Goal: Information Seeking & Learning: Check status

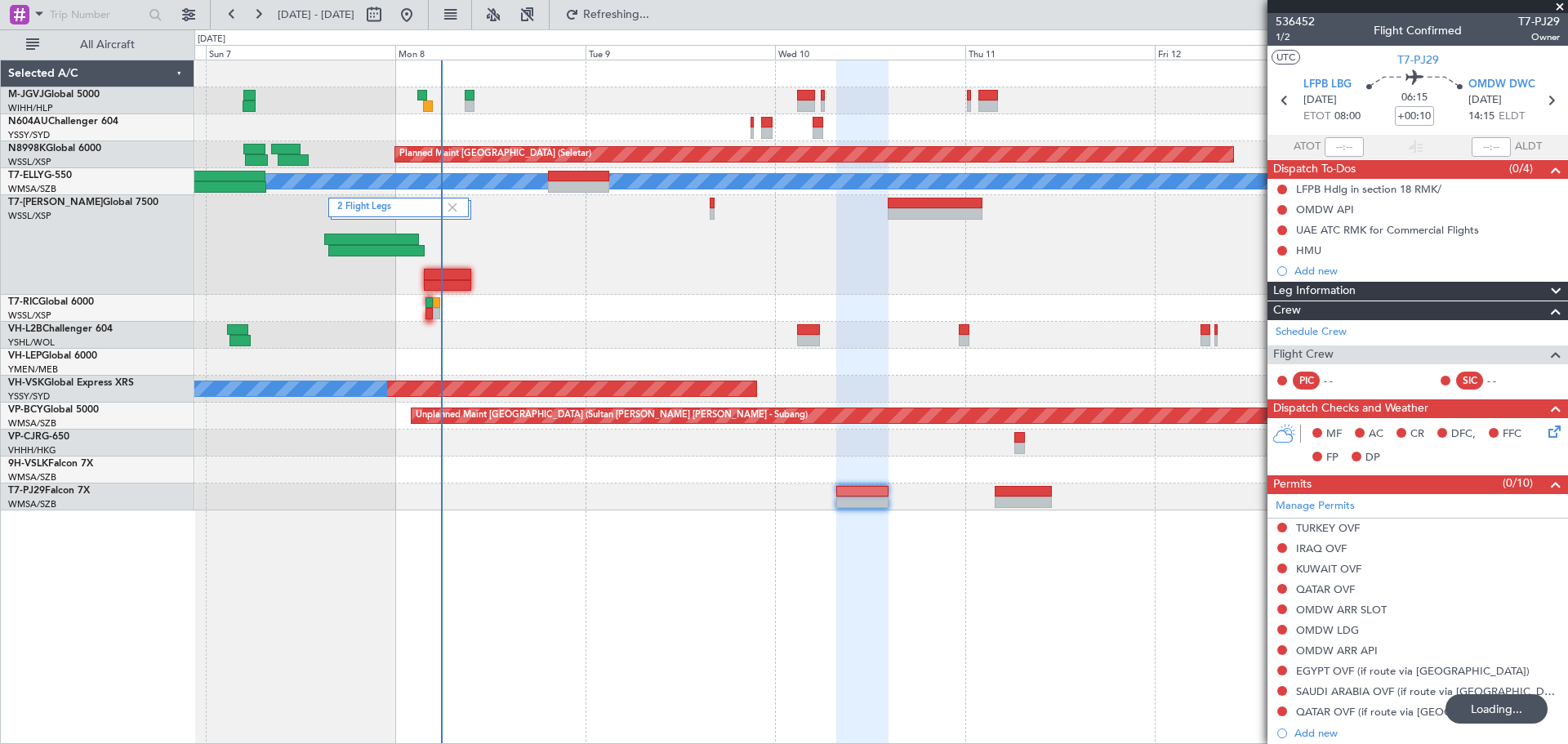
scroll to position [210, 0]
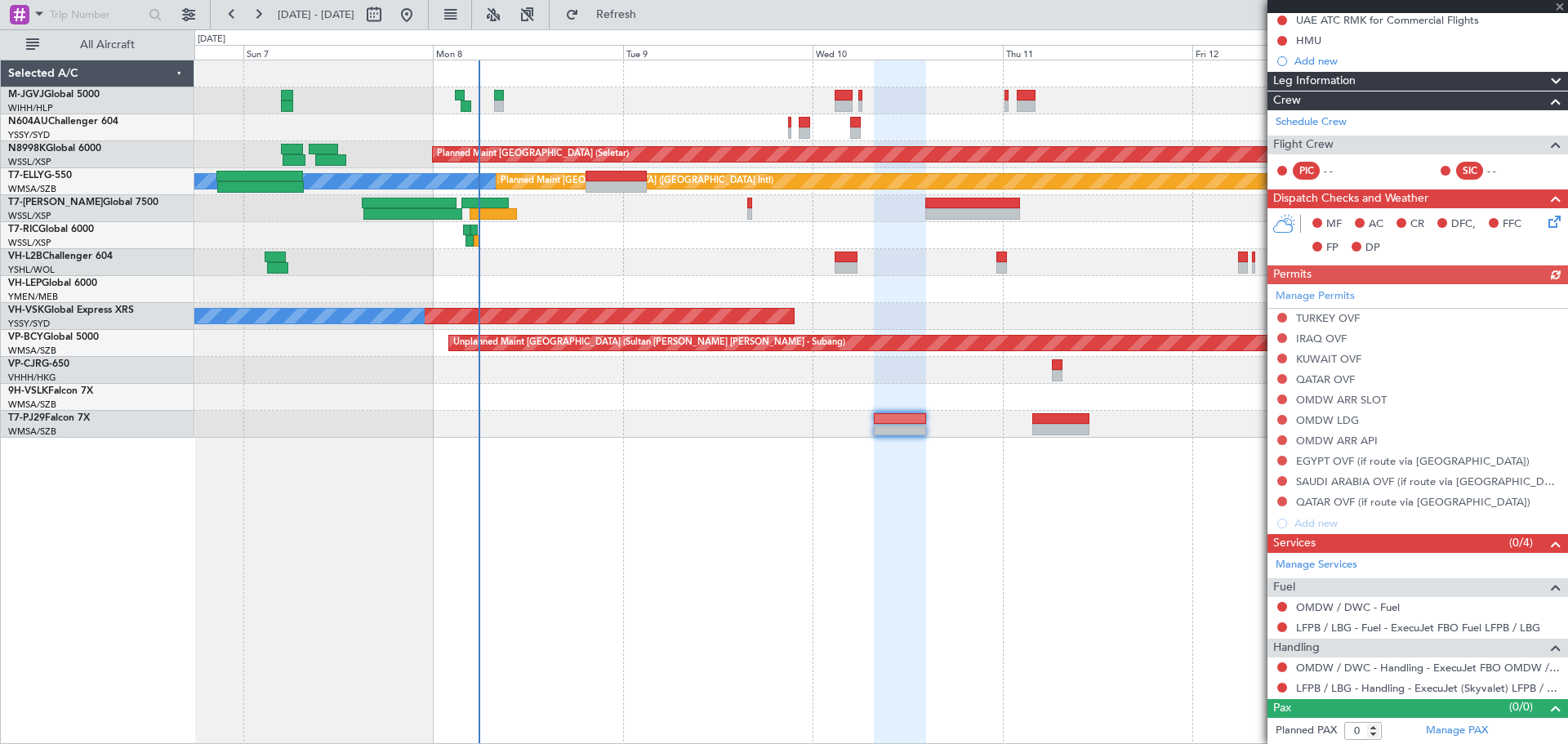
click at [688, 297] on div "Unplanned Maint Wichita (Wichita Mid-continent)" at bounding box center [880, 289] width 1373 height 27
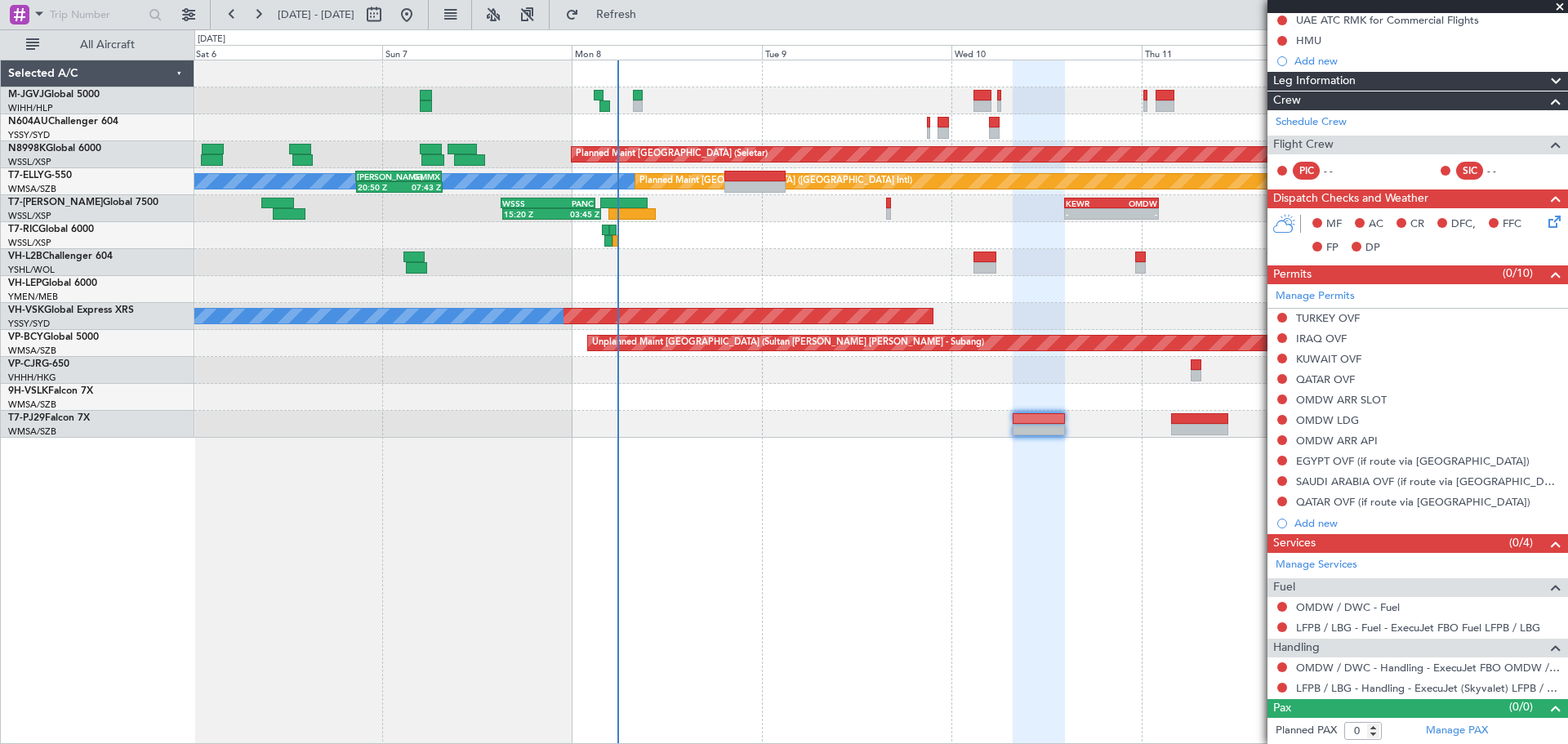
click at [545, 271] on div "Unplanned Maint [GEOGRAPHIC_DATA] ([GEOGRAPHIC_DATA])" at bounding box center [880, 262] width 1373 height 27
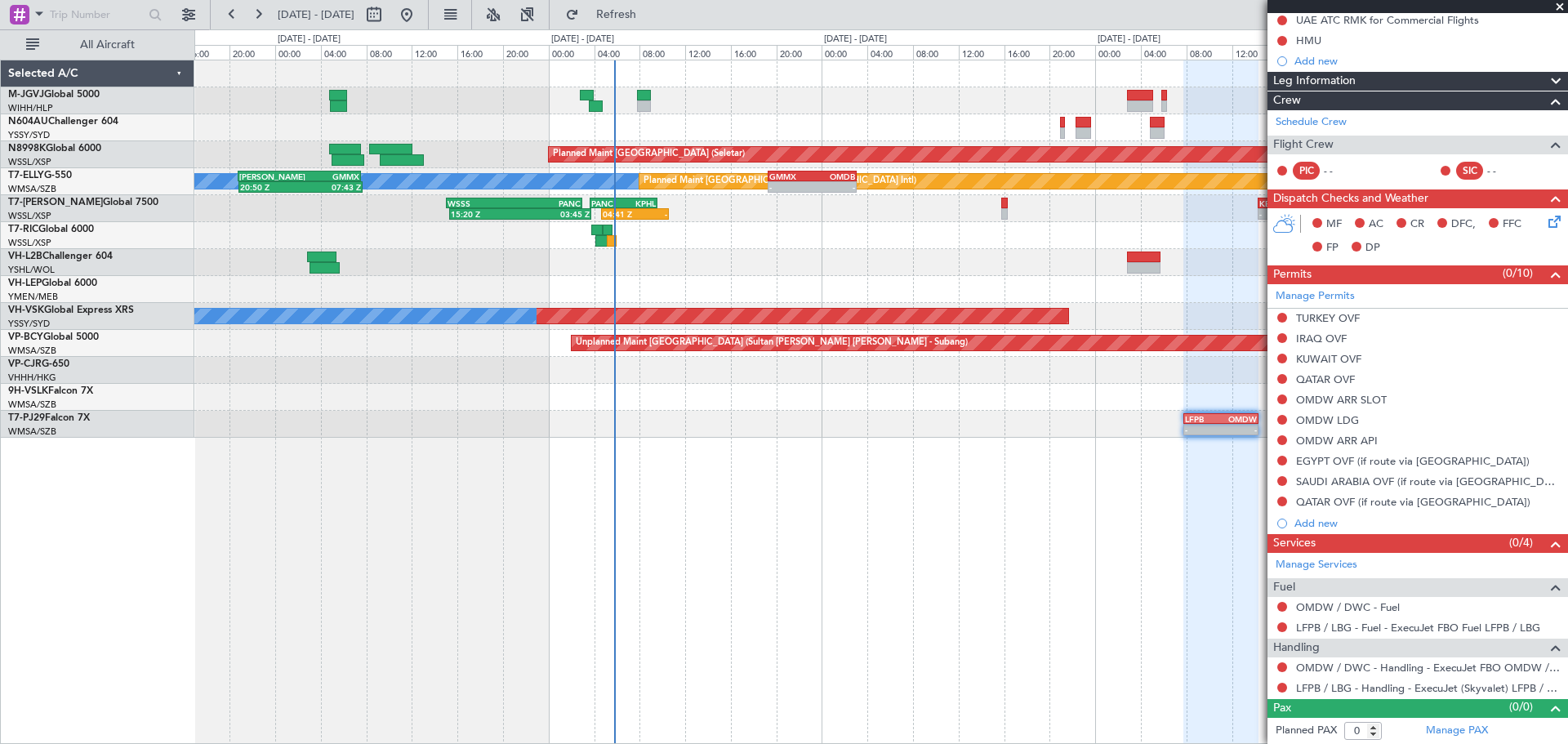
click at [1017, 269] on div at bounding box center [880, 262] width 1373 height 27
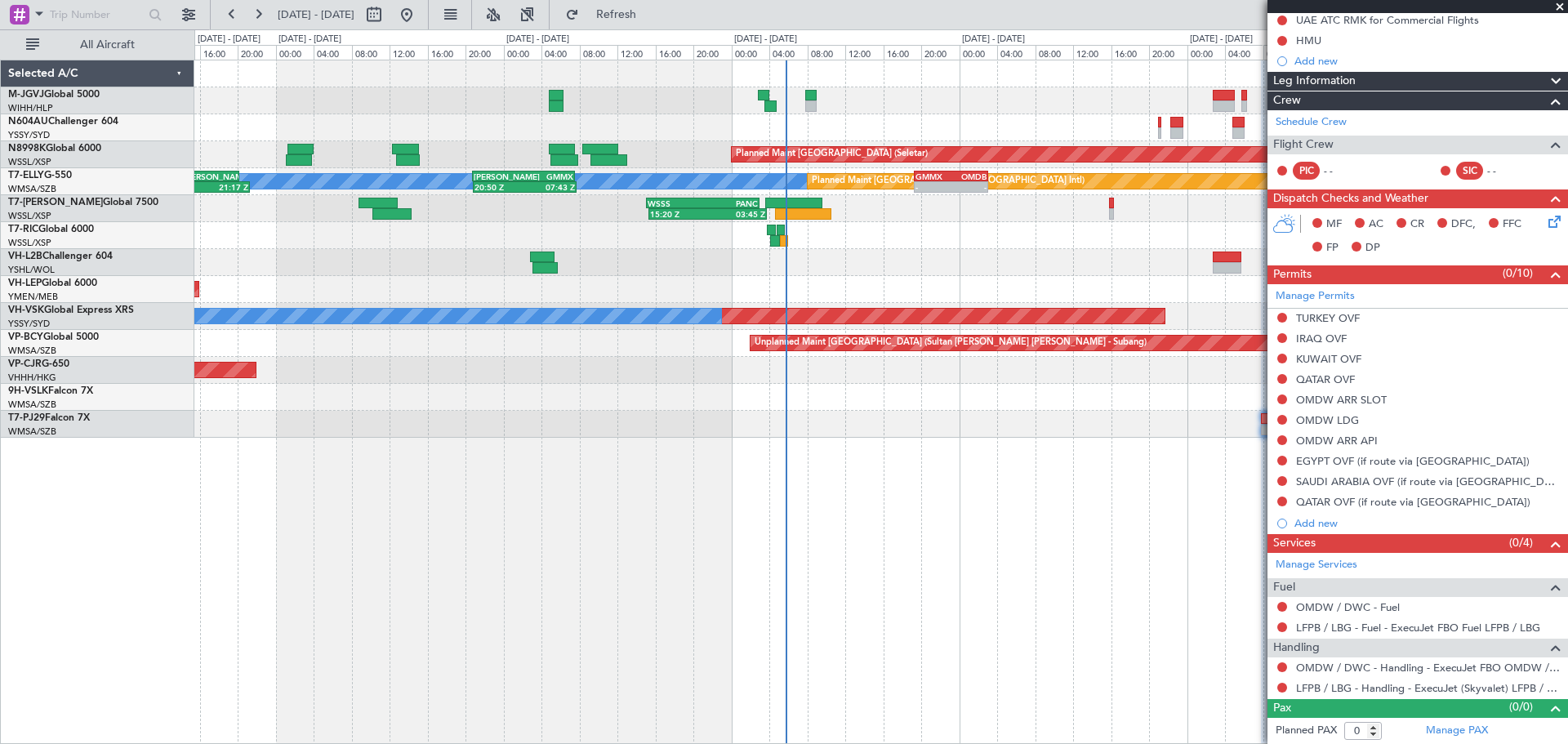
click at [794, 266] on div "Unplanned Maint [GEOGRAPHIC_DATA] ([GEOGRAPHIC_DATA])" at bounding box center [880, 262] width 1373 height 27
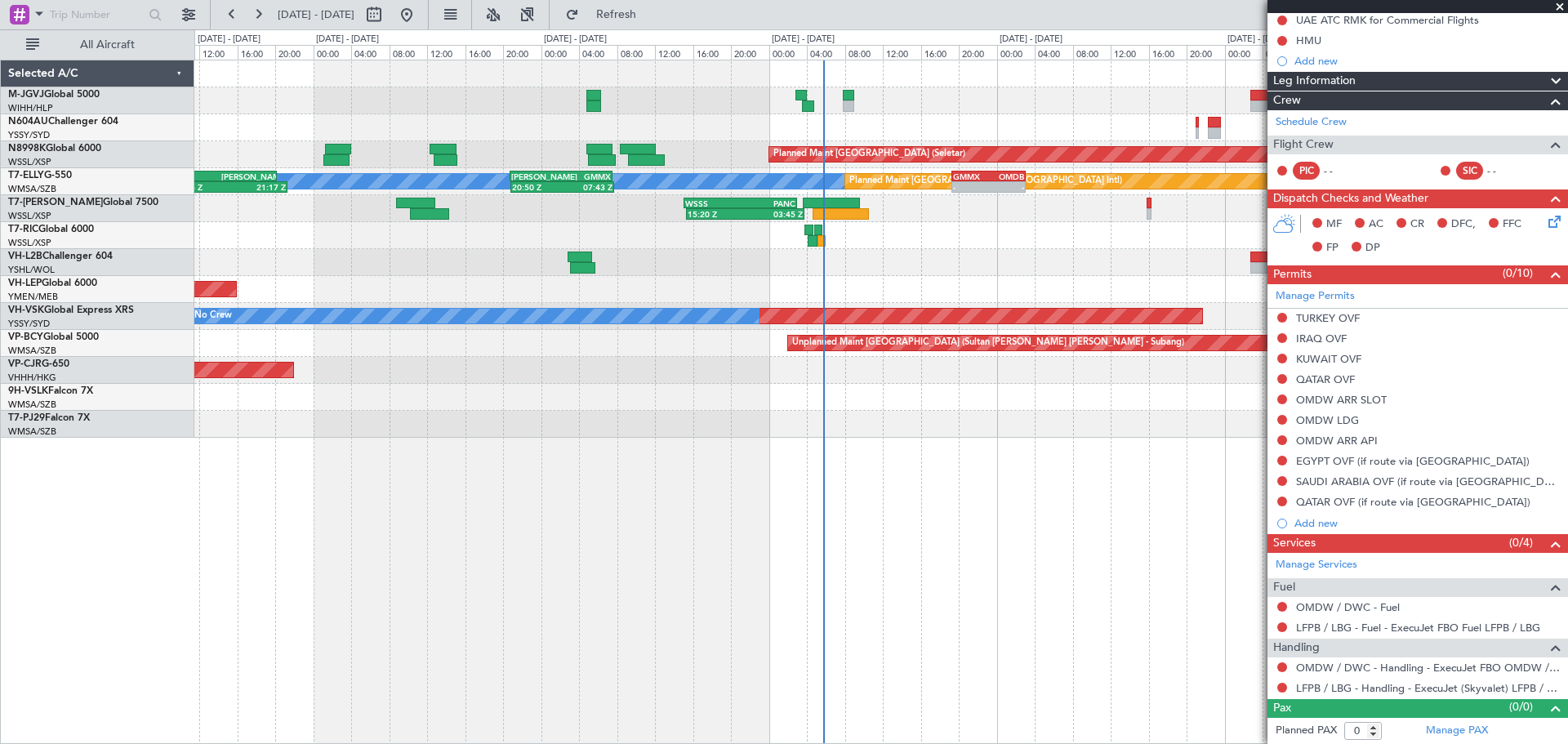
click at [774, 487] on div "Planned Maint [GEOGRAPHIC_DATA] (Seletar) Planned Maint [GEOGRAPHIC_DATA] (Sele…" at bounding box center [881, 401] width 1374 height 684
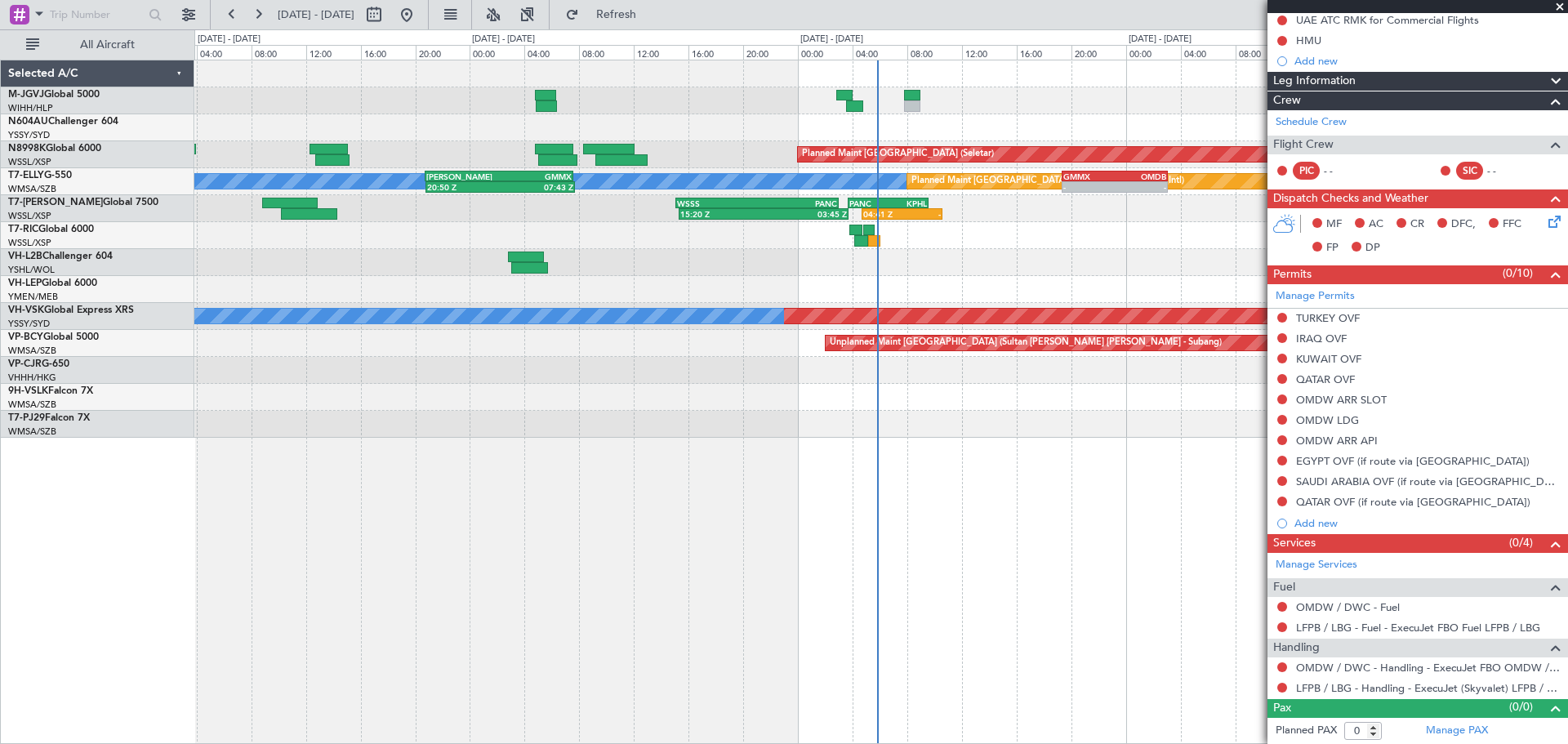
click at [929, 408] on div at bounding box center [880, 397] width 1373 height 27
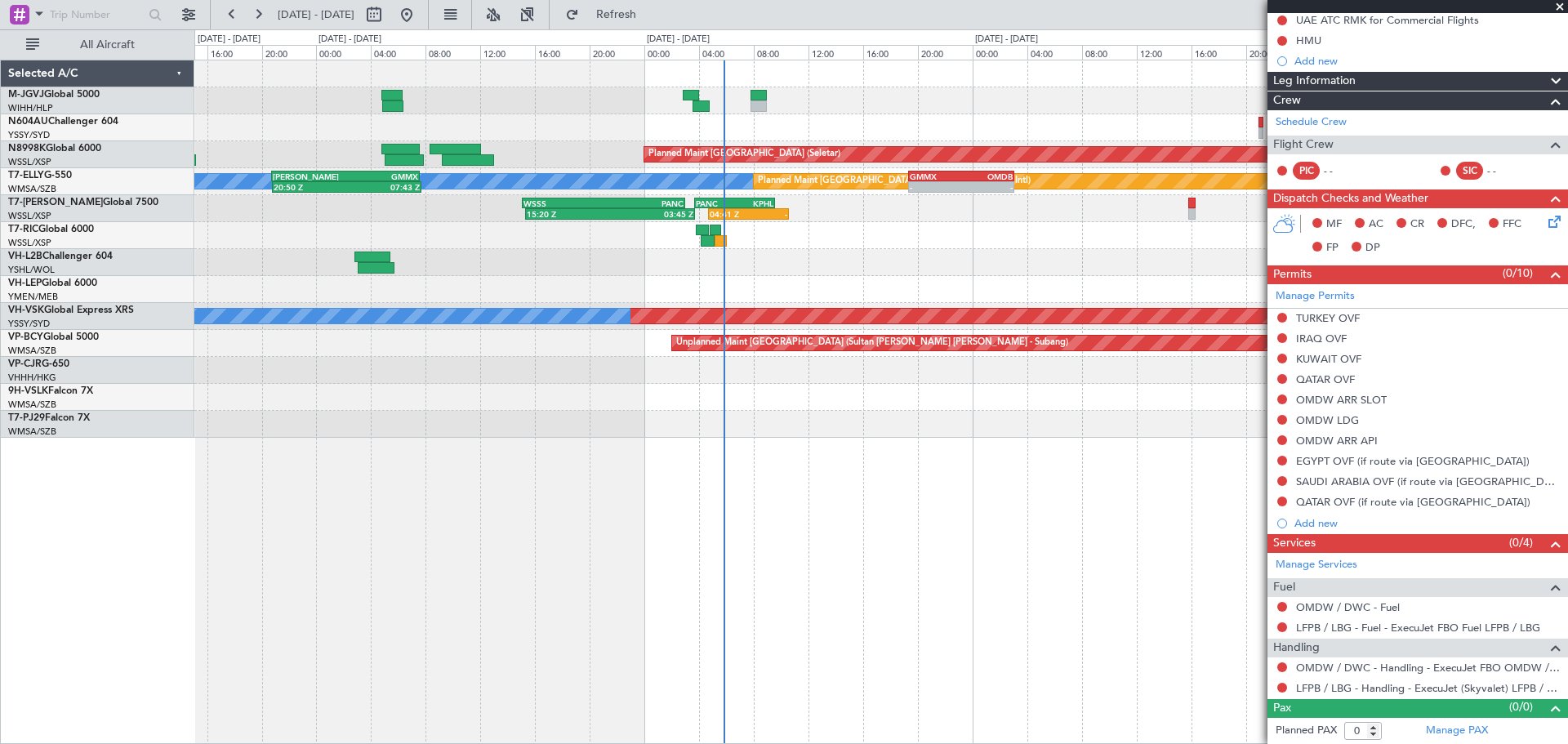
click at [1003, 282] on div "Planned Maint [GEOGRAPHIC_DATA] (Seletar) [PERSON_NAME] Planned Maint [GEOGRAPH…" at bounding box center [880, 249] width 1373 height 377
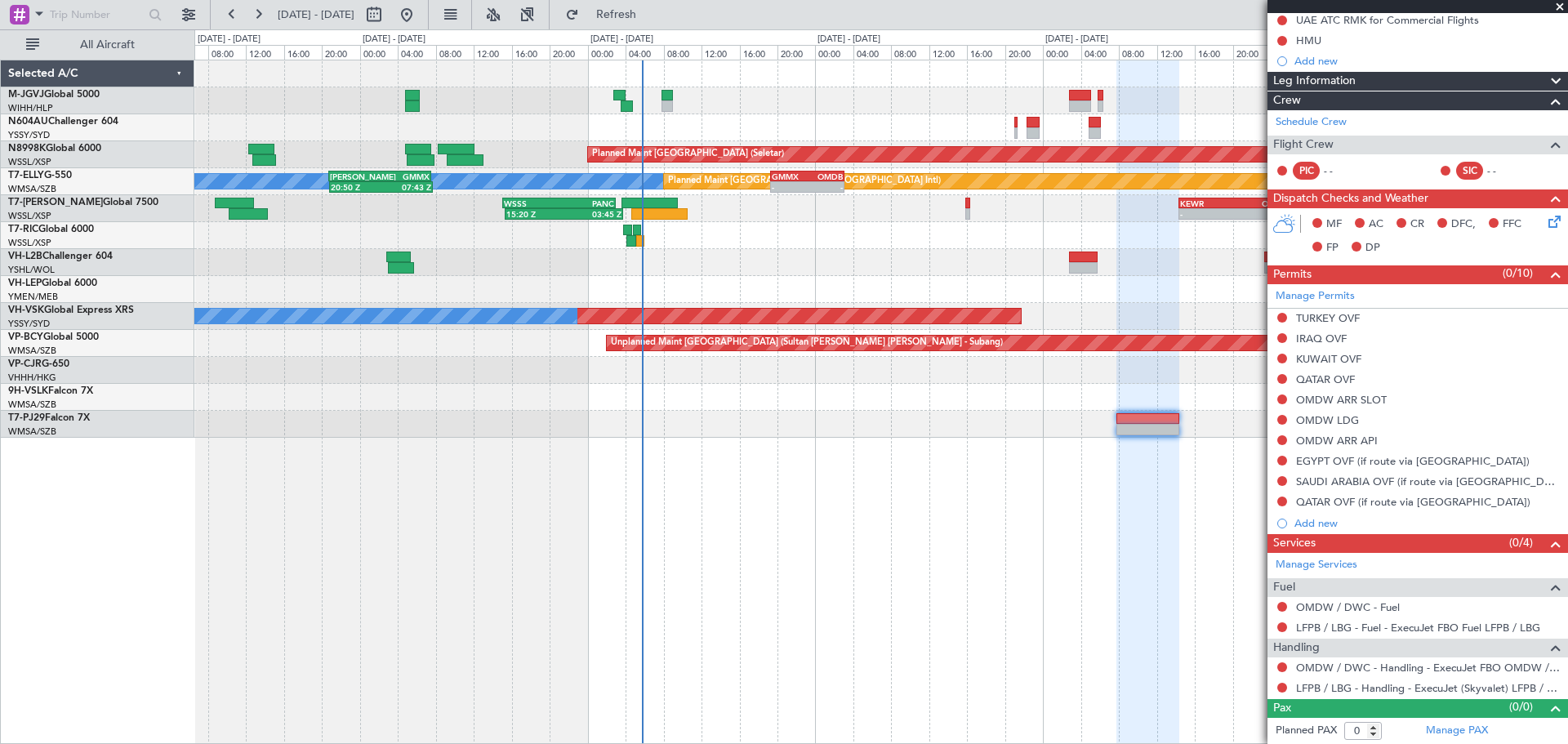
click at [953, 129] on div at bounding box center [880, 127] width 1373 height 27
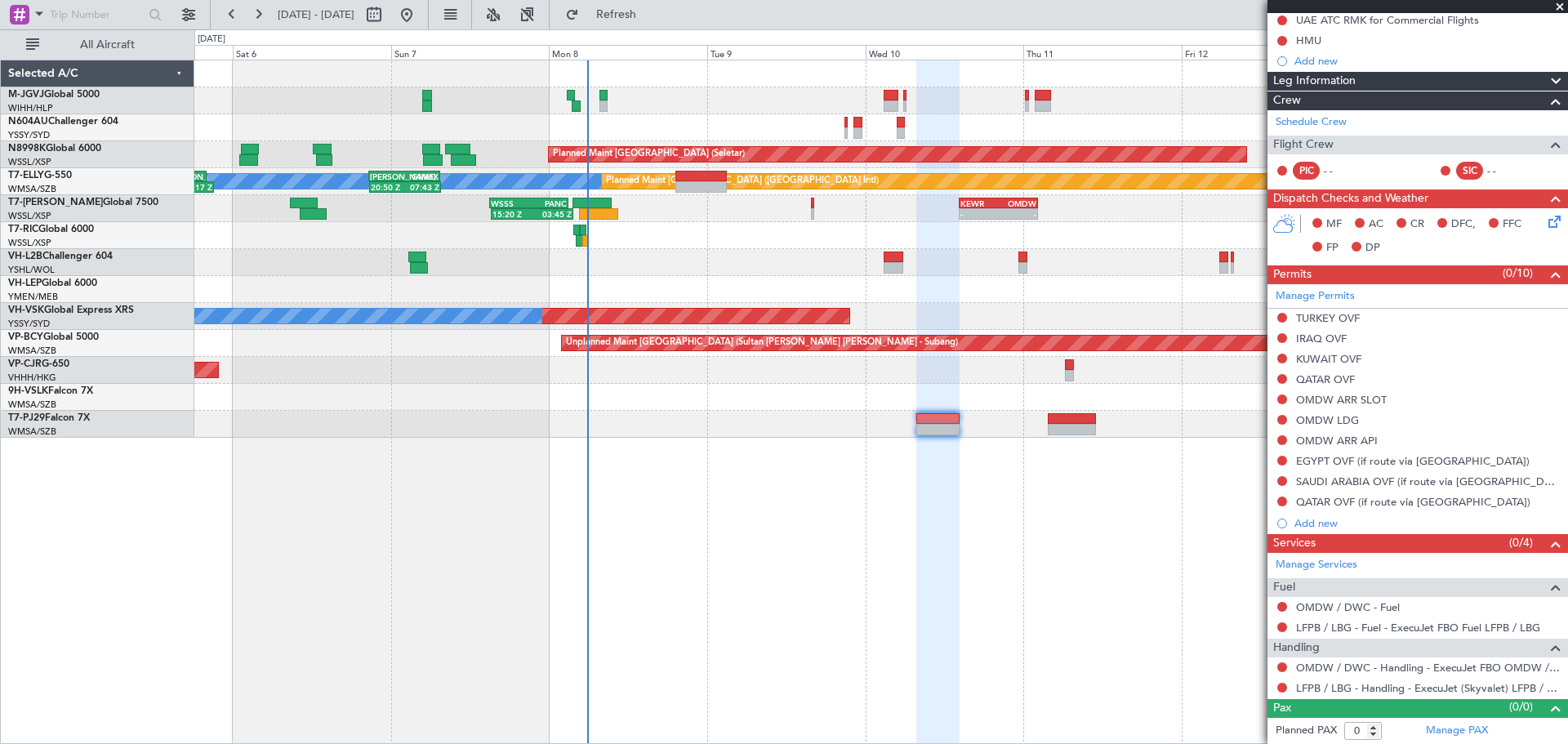
click at [1028, 271] on div "Unplanned Maint [GEOGRAPHIC_DATA] ([GEOGRAPHIC_DATA])" at bounding box center [880, 262] width 1373 height 27
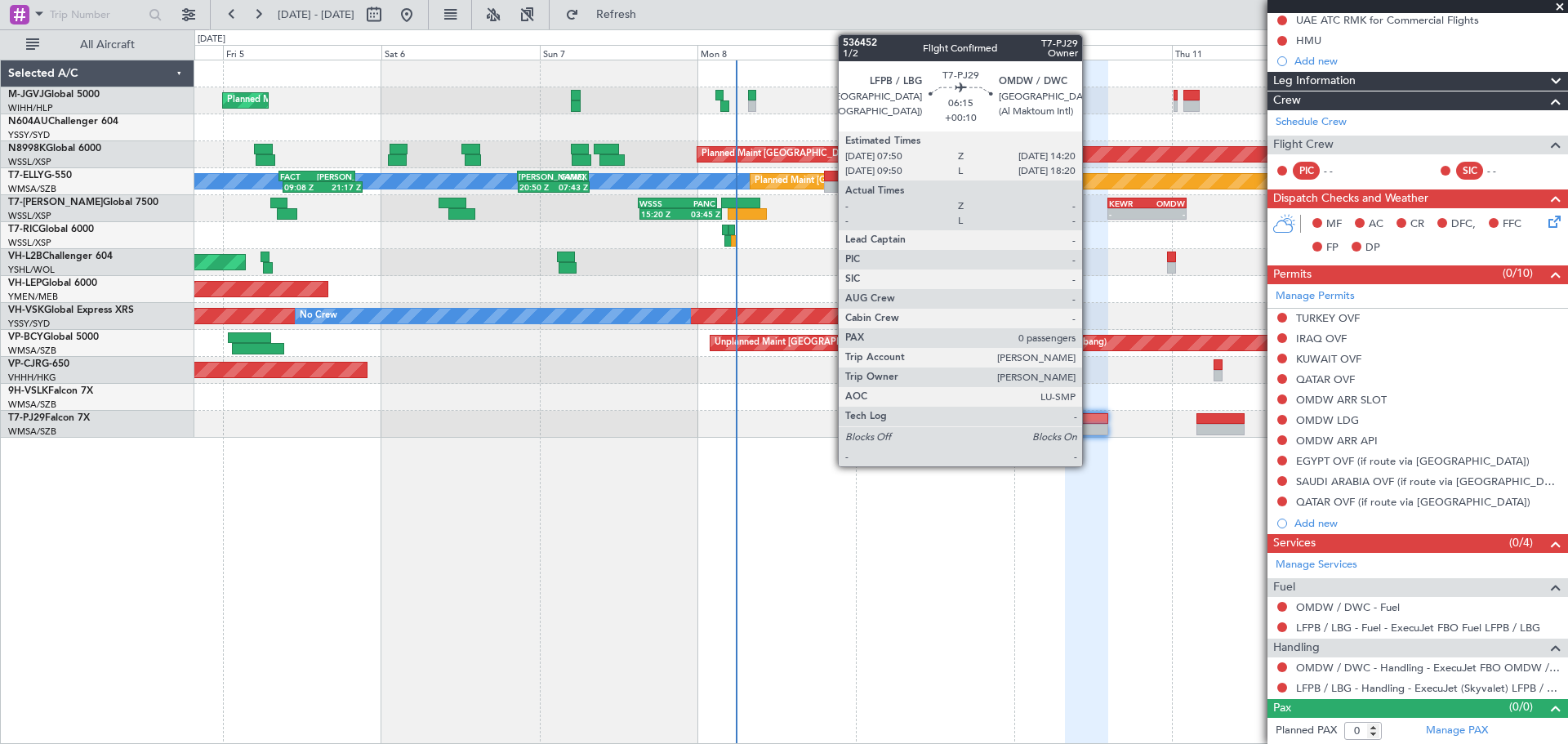
click at [1089, 430] on div at bounding box center [1087, 429] width 43 height 11
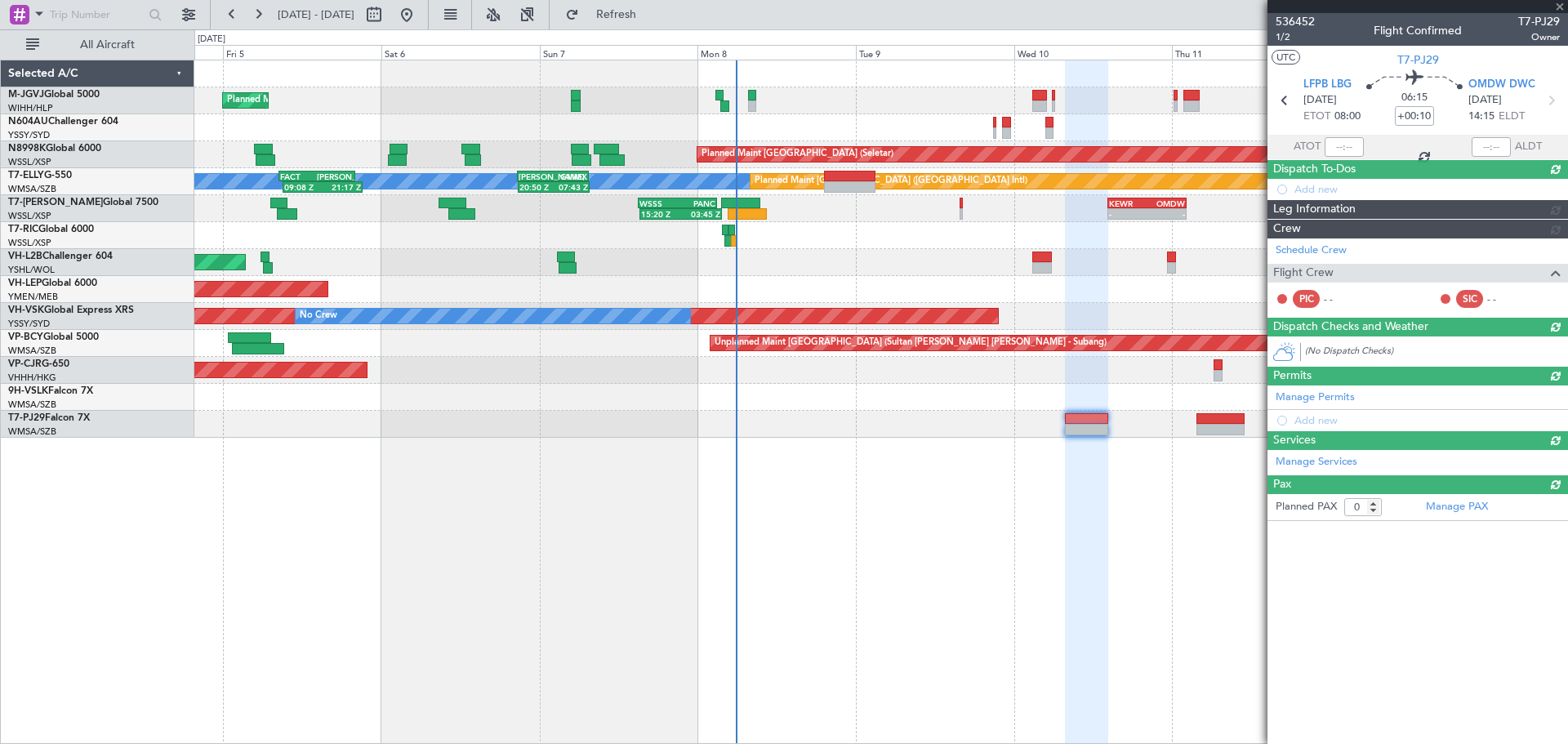
scroll to position [0, 0]
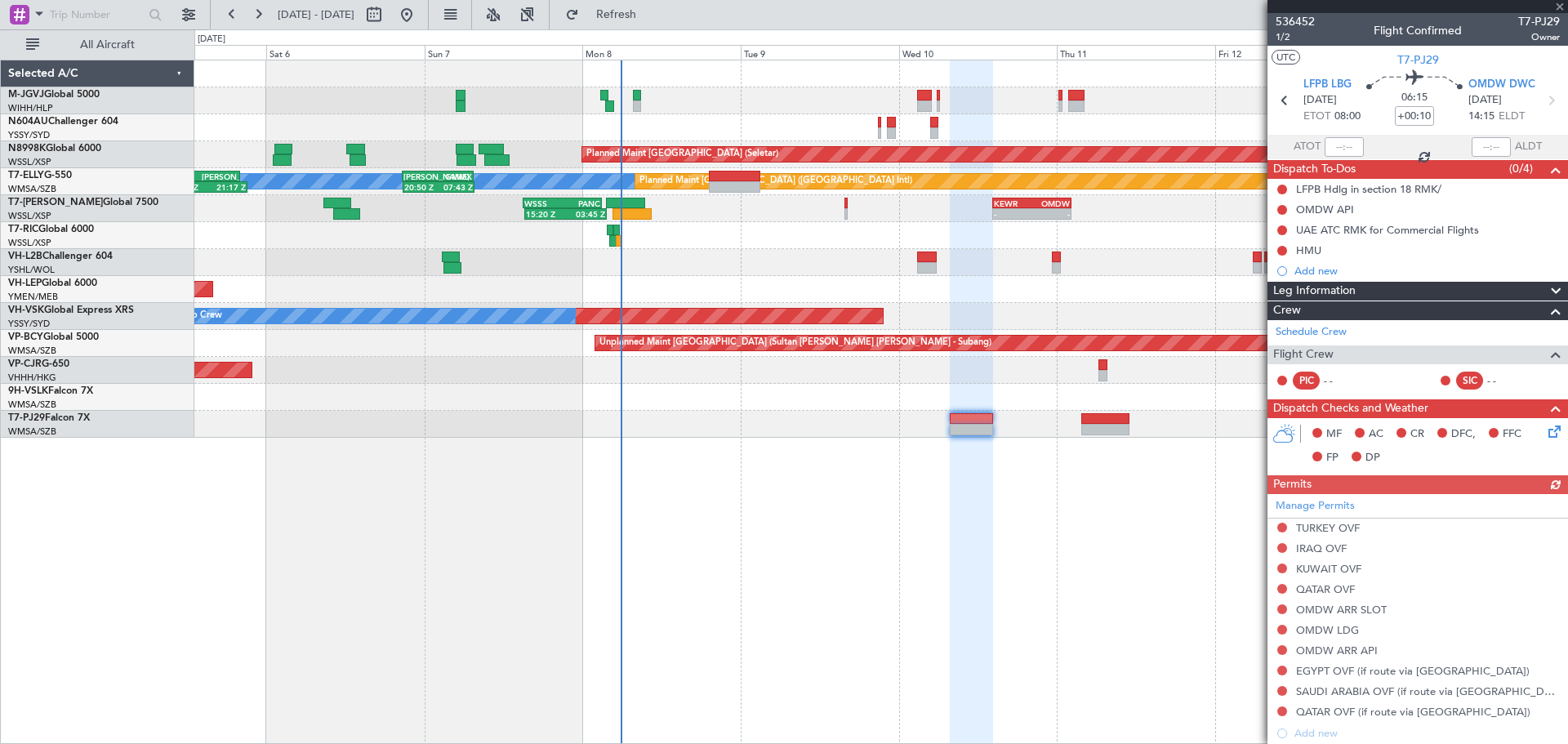
click at [938, 489] on div "Planned Maint [GEOGRAPHIC_DATA] (Seletar) Planned Maint [GEOGRAPHIC_DATA] (Sele…" at bounding box center [881, 401] width 1374 height 684
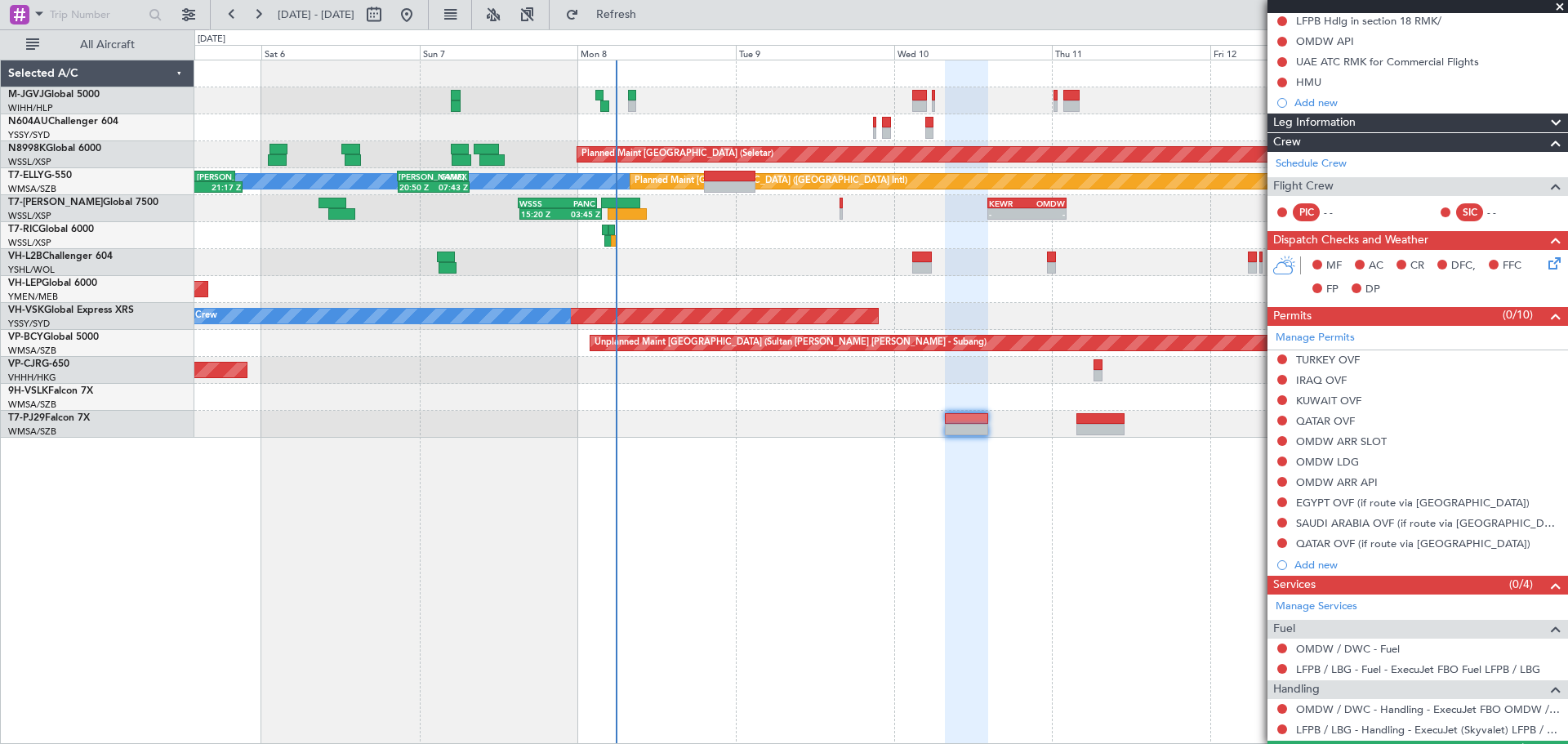
scroll to position [210, 0]
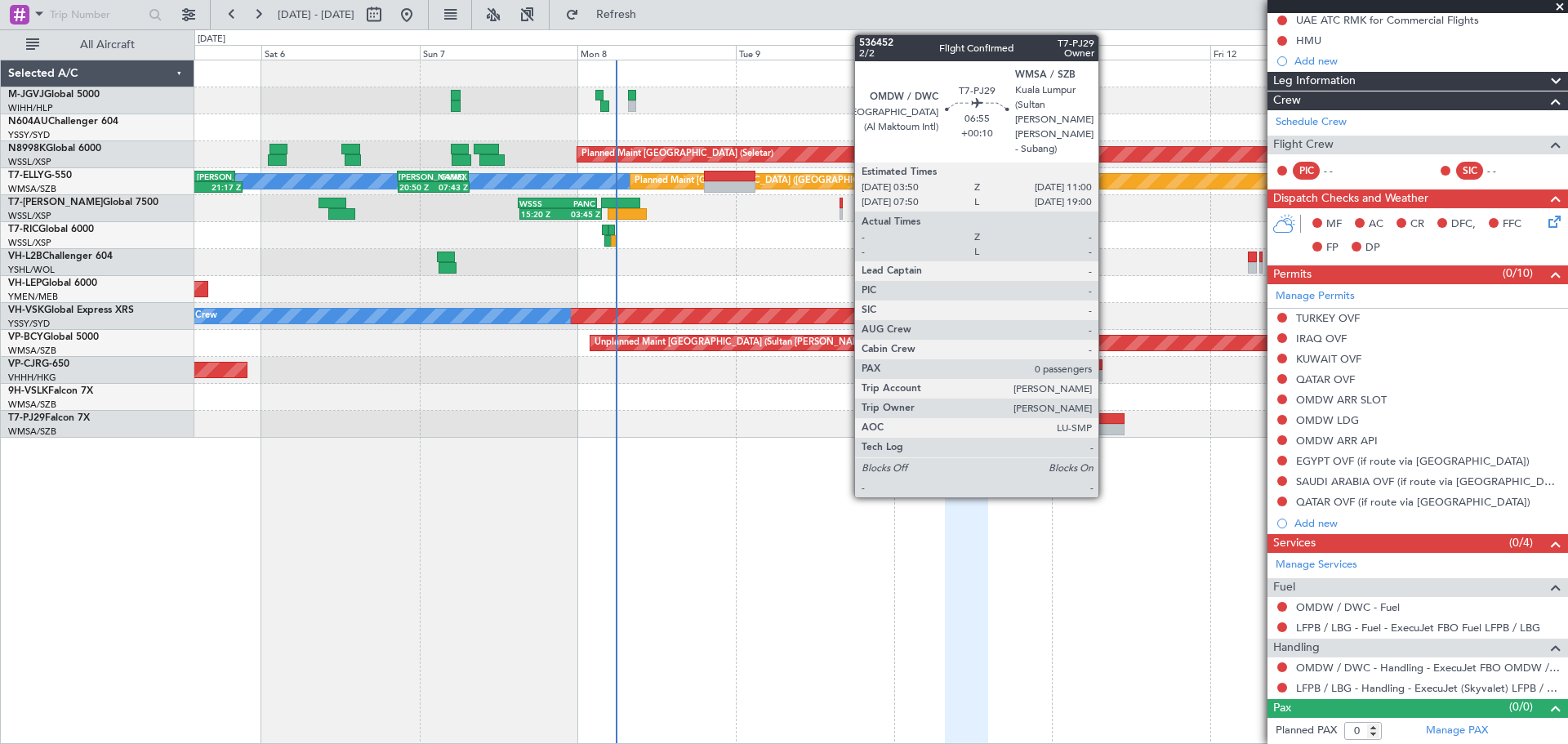
click at [1106, 427] on div at bounding box center [1100, 429] width 48 height 11
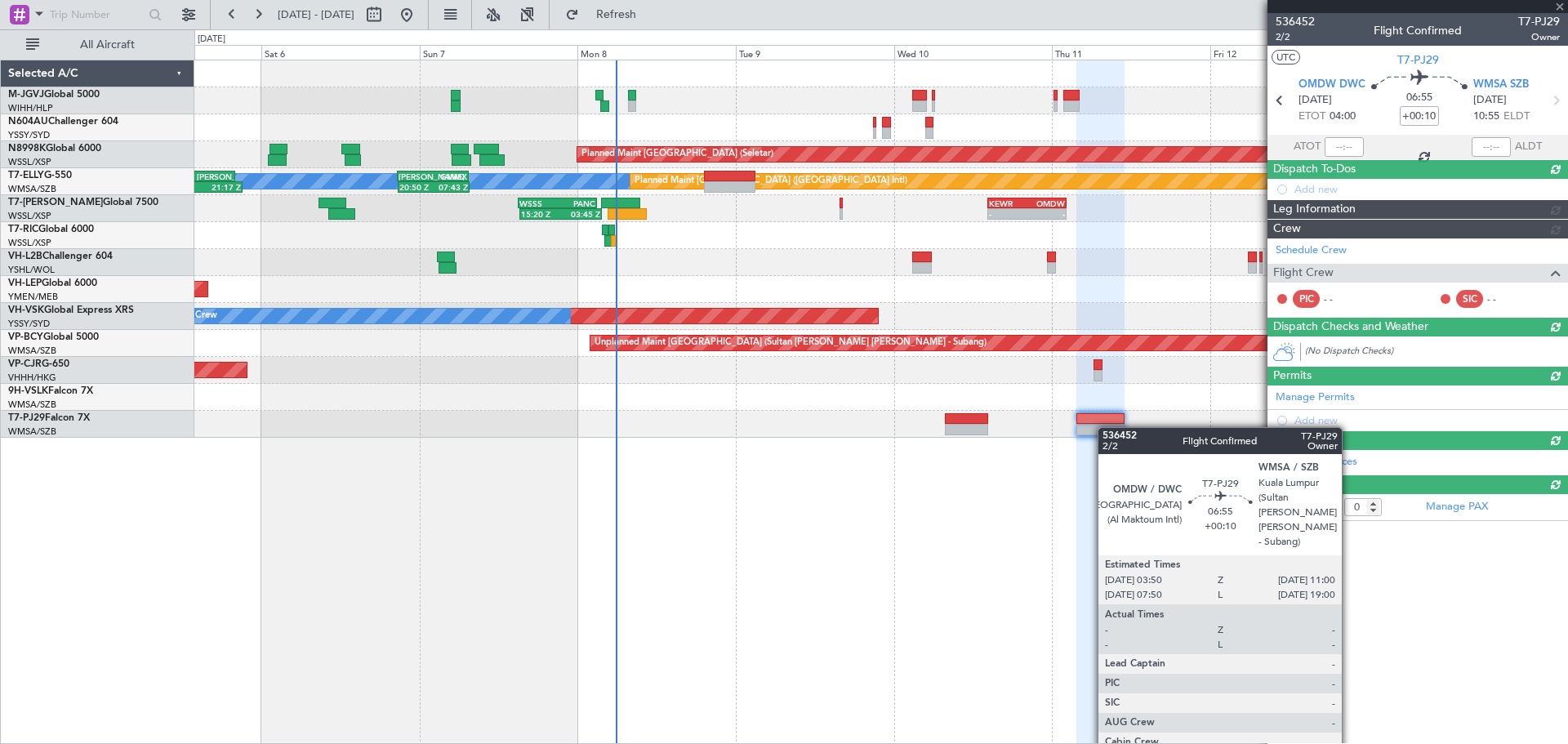
scroll to position [0, 0]
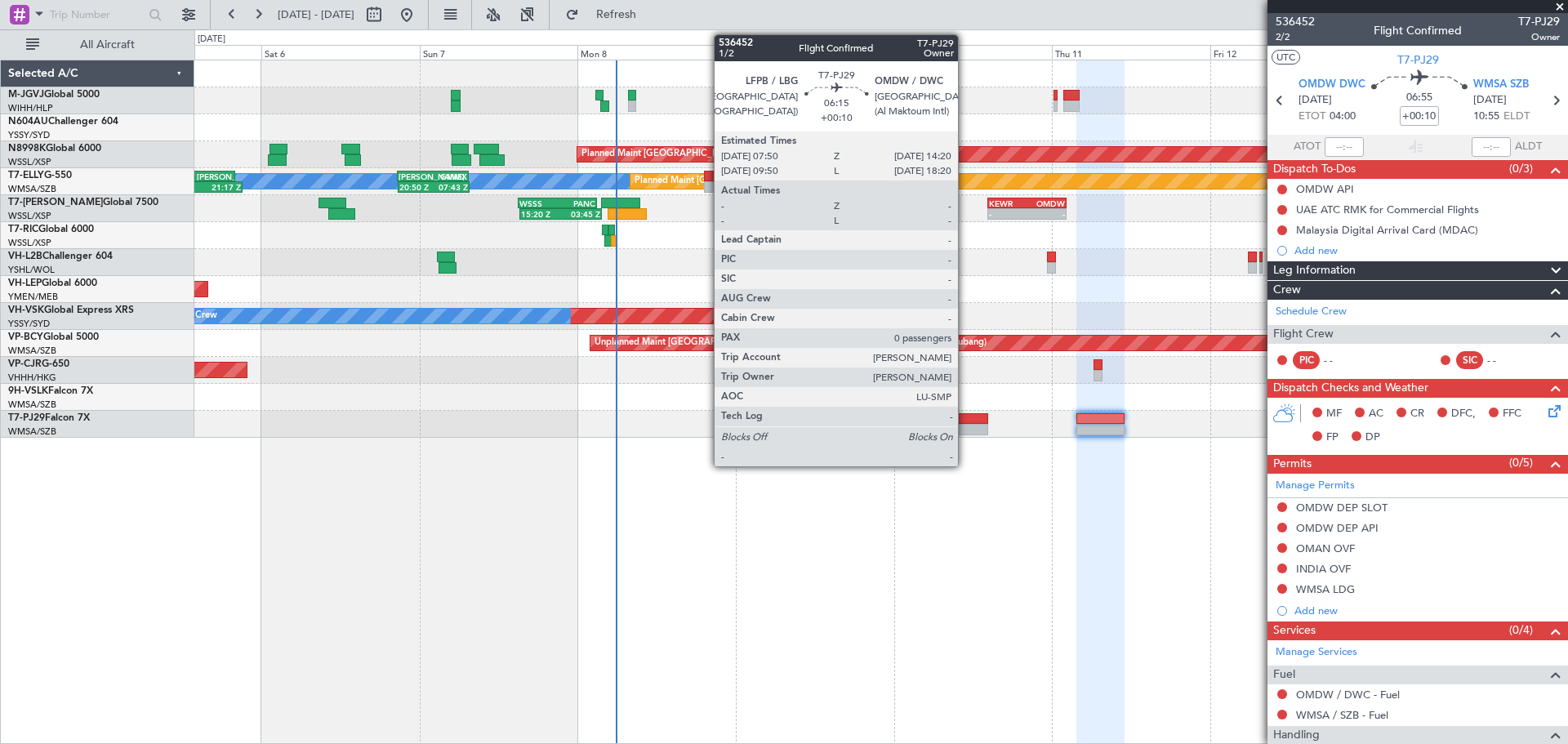
click at [965, 421] on div at bounding box center [967, 418] width 43 height 11
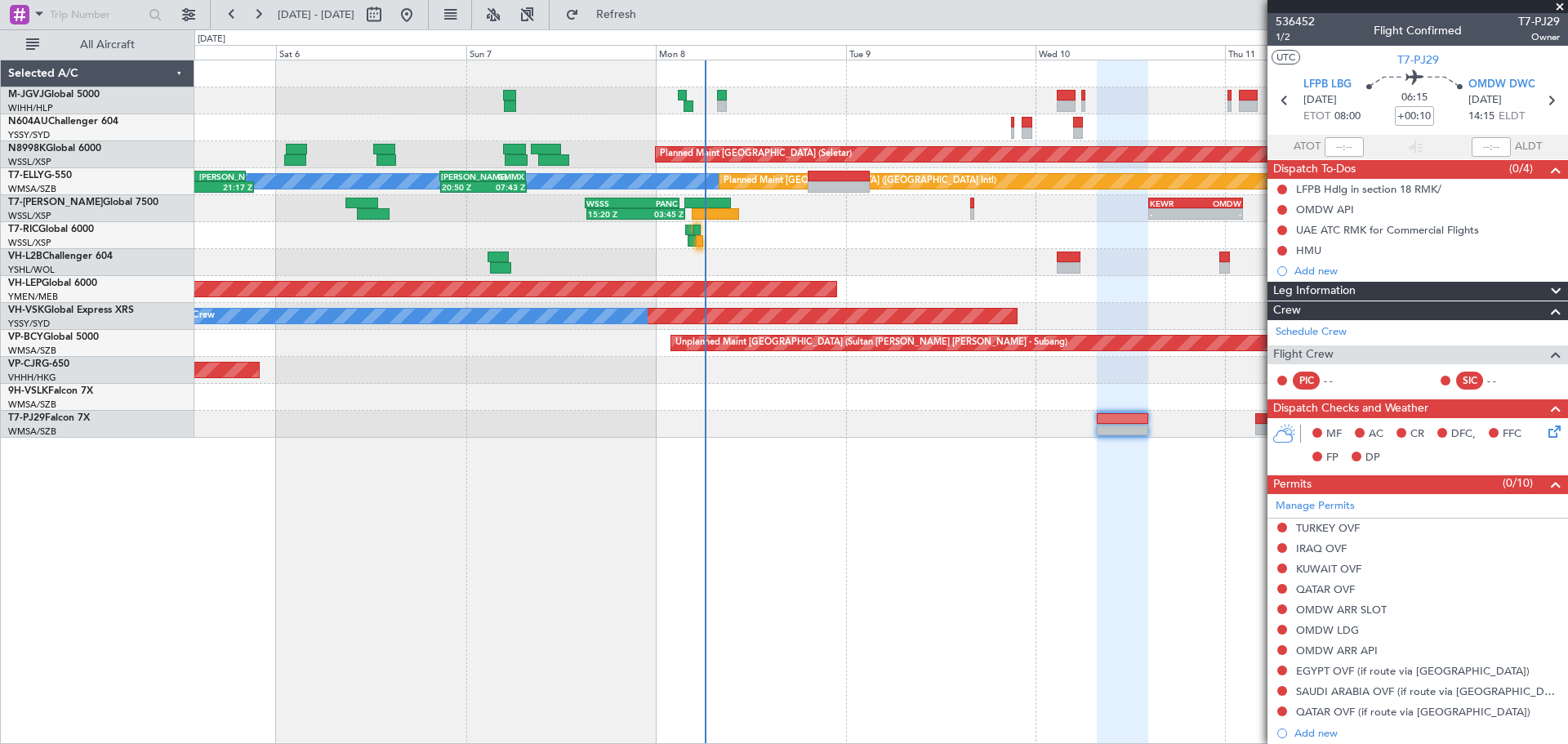
click at [761, 480] on div "Planned Maint [GEOGRAPHIC_DATA] (Seletar) Planned Maint [GEOGRAPHIC_DATA] (Sele…" at bounding box center [881, 401] width 1374 height 684
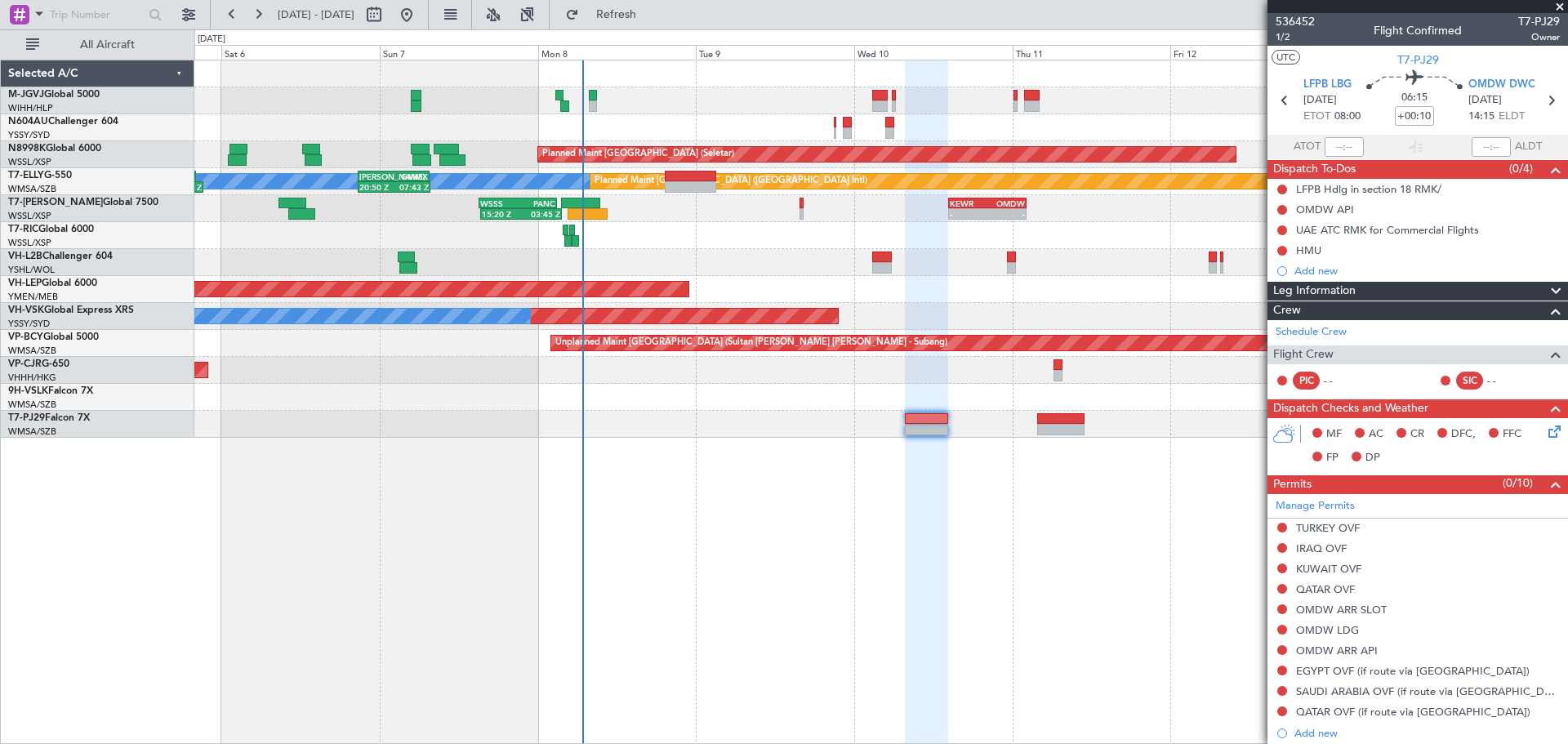
click at [783, 521] on div "Planned Maint [GEOGRAPHIC_DATA] (Seletar) Planned Maint [GEOGRAPHIC_DATA] (Sele…" at bounding box center [881, 401] width 1374 height 684
